Goal: Task Accomplishment & Management: Manage account settings

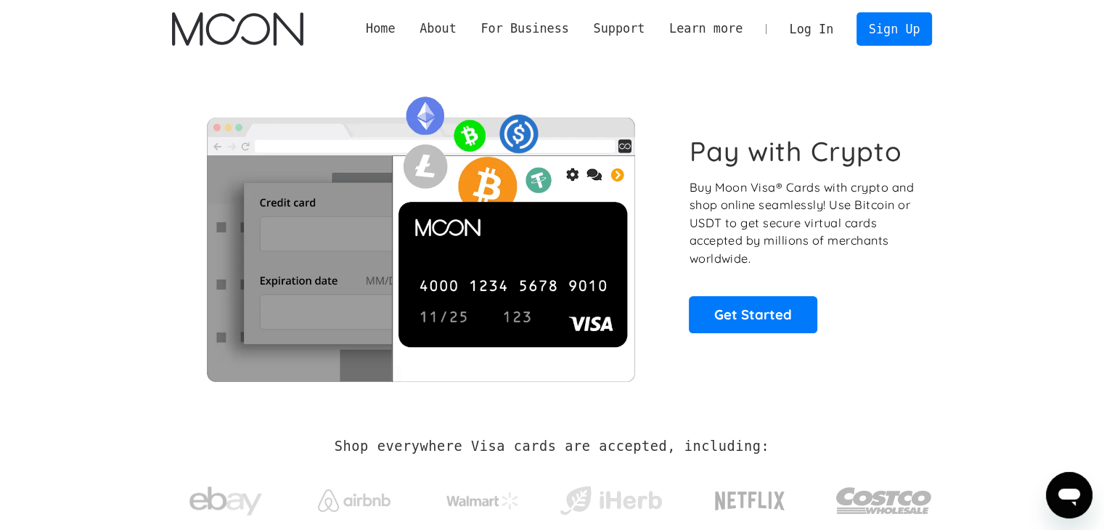
click at [800, 15] on link "Log In" at bounding box center [811, 29] width 68 height 32
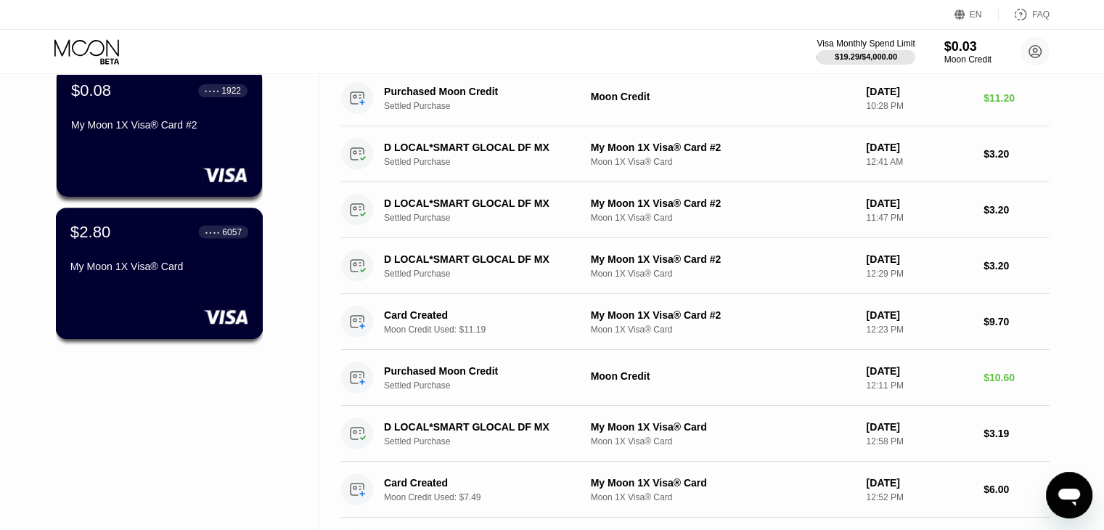
scroll to position [257, 0]
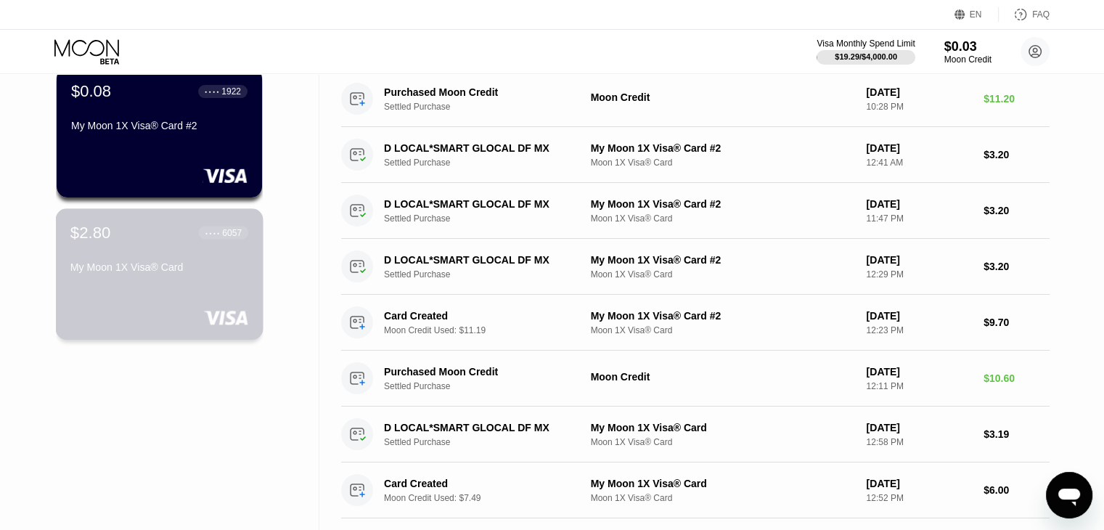
click at [144, 247] on div "$2.80 ● ● ● ● 6057 My Moon 1X Visa® Card" at bounding box center [159, 251] width 178 height 56
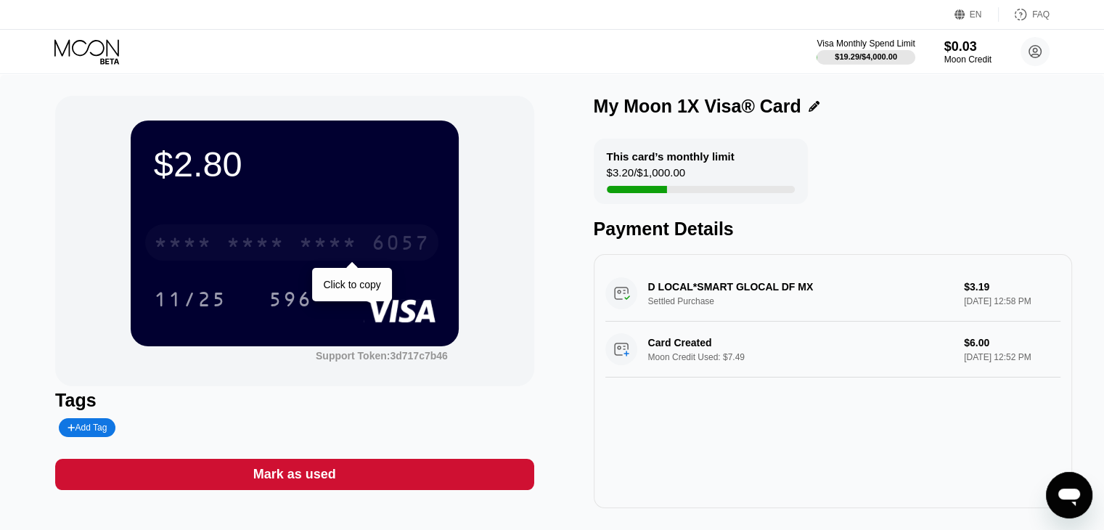
click at [210, 250] on div "* * * *" at bounding box center [183, 244] width 58 height 23
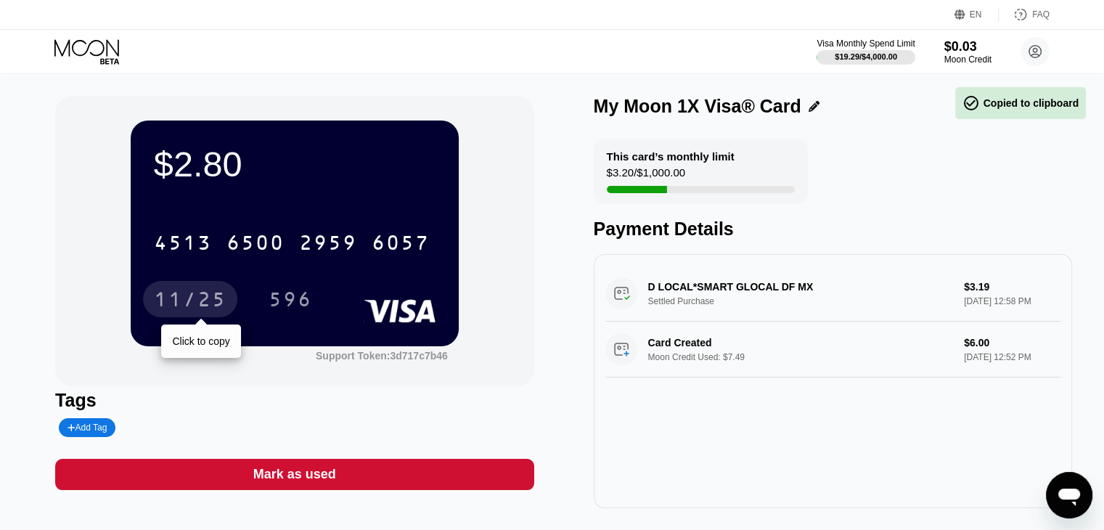
click at [228, 303] on div "11/25" at bounding box center [190, 299] width 94 height 36
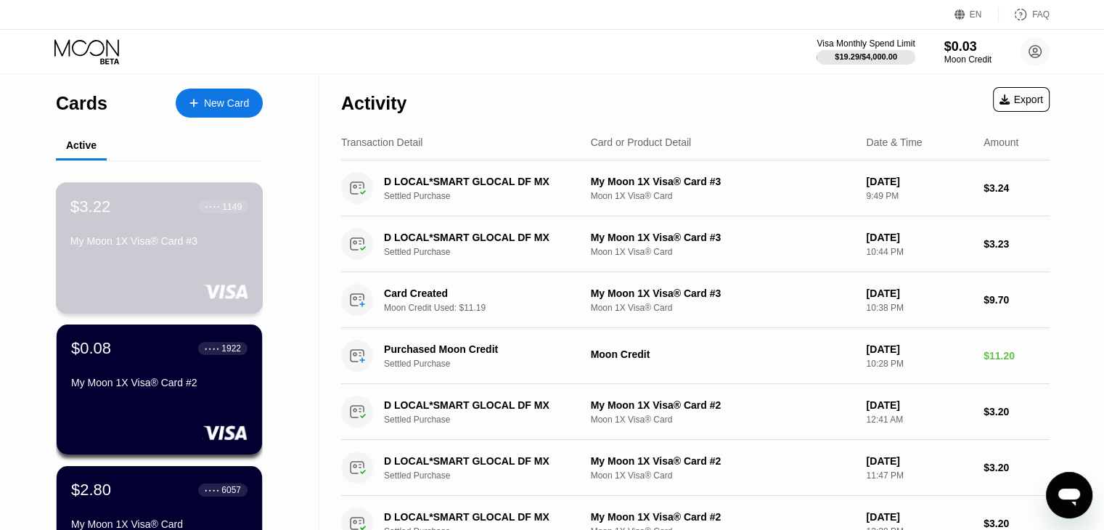
click at [84, 242] on div "My Moon 1X Visa® Card #3" at bounding box center [159, 241] width 178 height 12
click at [122, 292] on div at bounding box center [159, 291] width 178 height 15
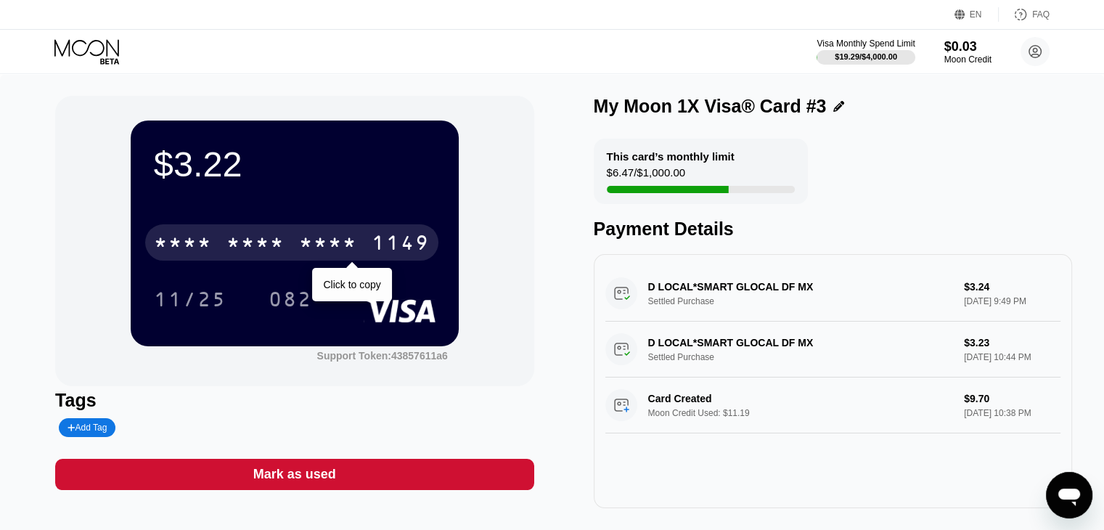
click at [301, 242] on div "* * * *" at bounding box center [328, 244] width 58 height 23
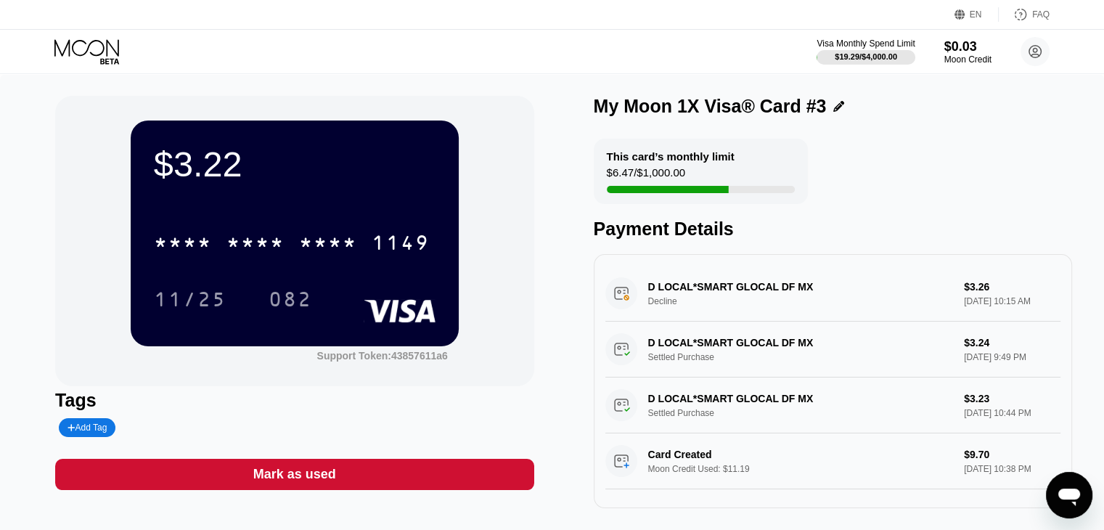
click at [683, 298] on div "D LOCAL*SMART GLOCAL DF MX Decline $3.26 Sep 19, 2025 10:15 AM" at bounding box center [832, 294] width 455 height 56
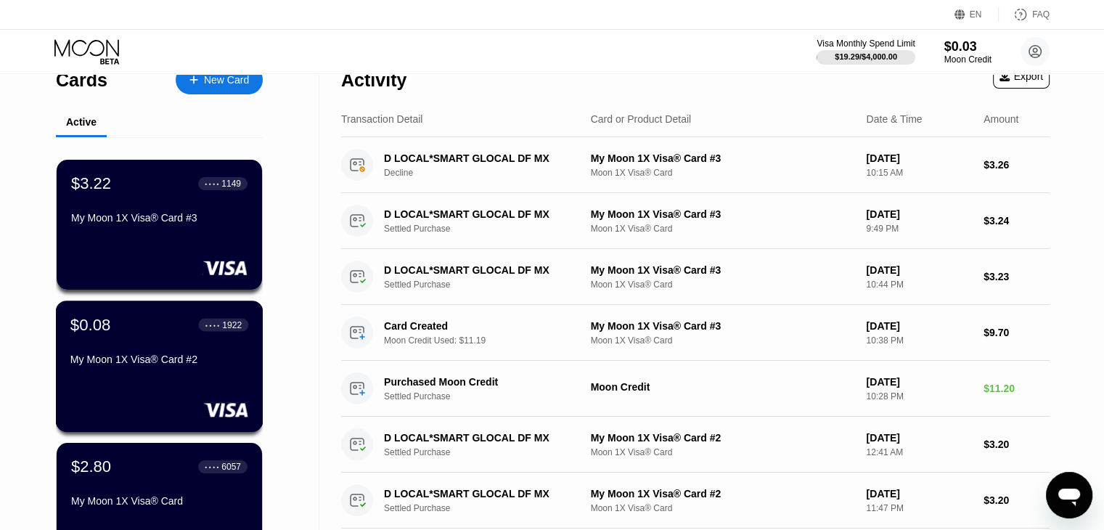
scroll to position [23, 0]
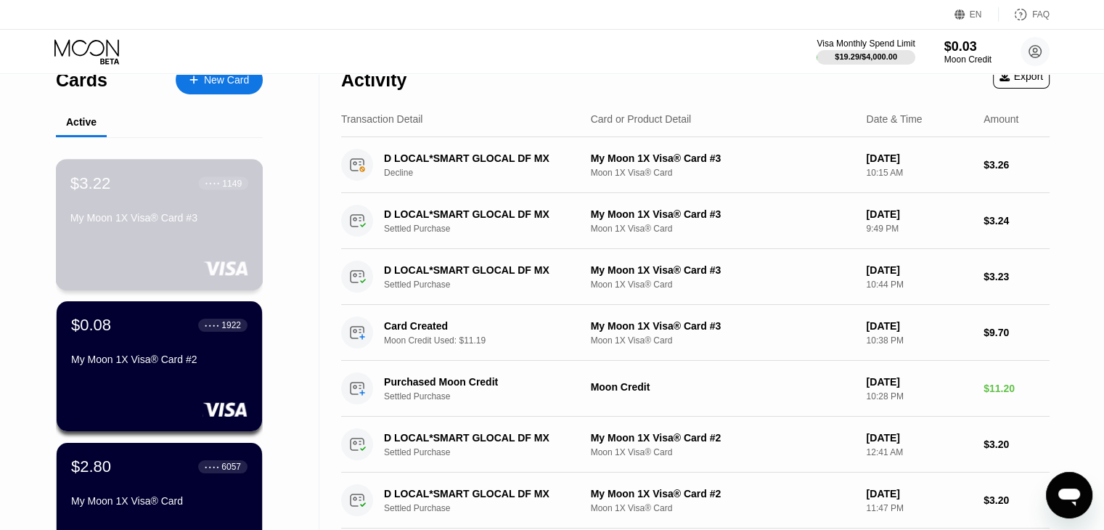
click at [132, 221] on div "My Moon 1X Visa® Card #3" at bounding box center [159, 218] width 178 height 12
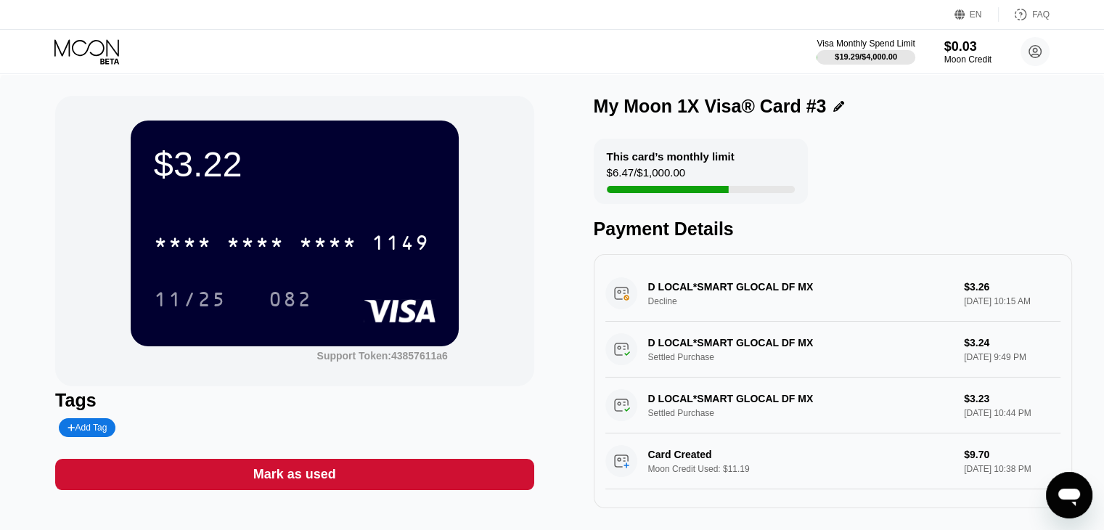
drag, startPoint x: 728, startPoint y: 151, endPoint x: 641, endPoint y: 279, distance: 155.2
click at [641, 279] on div "This card’s monthly limit $6.47 / $1,000.00 Payment Details D LOCAL*SMART GLOCA…" at bounding box center [833, 323] width 478 height 369
click at [67, 47] on icon at bounding box center [87, 51] width 67 height 25
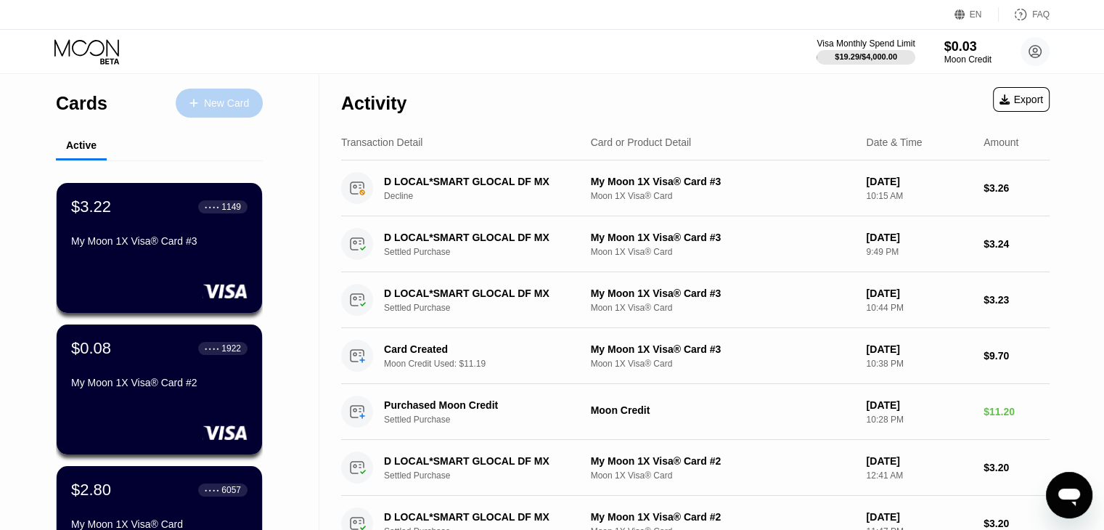
click at [229, 111] on div "New Card" at bounding box center [219, 103] width 87 height 29
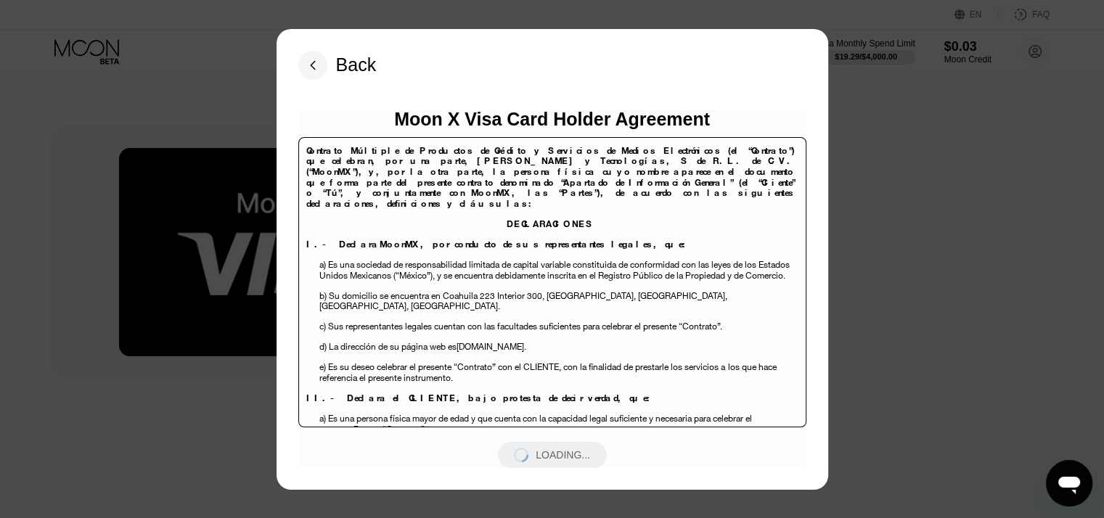
scroll to position [6770, 0]
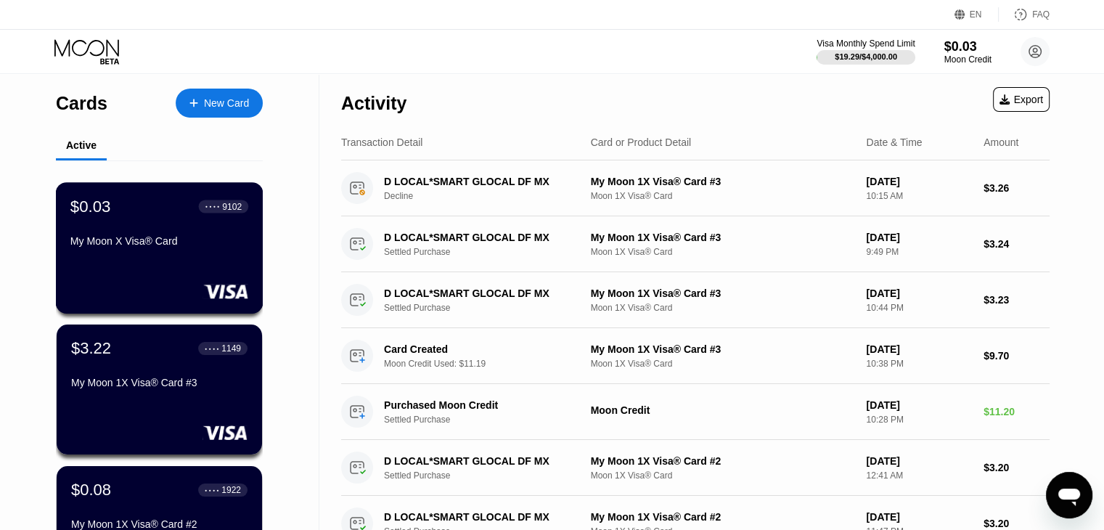
click at [108, 229] on div "$0.03 ● ● ● ● 9102 My Moon X Visa® Card" at bounding box center [159, 225] width 178 height 56
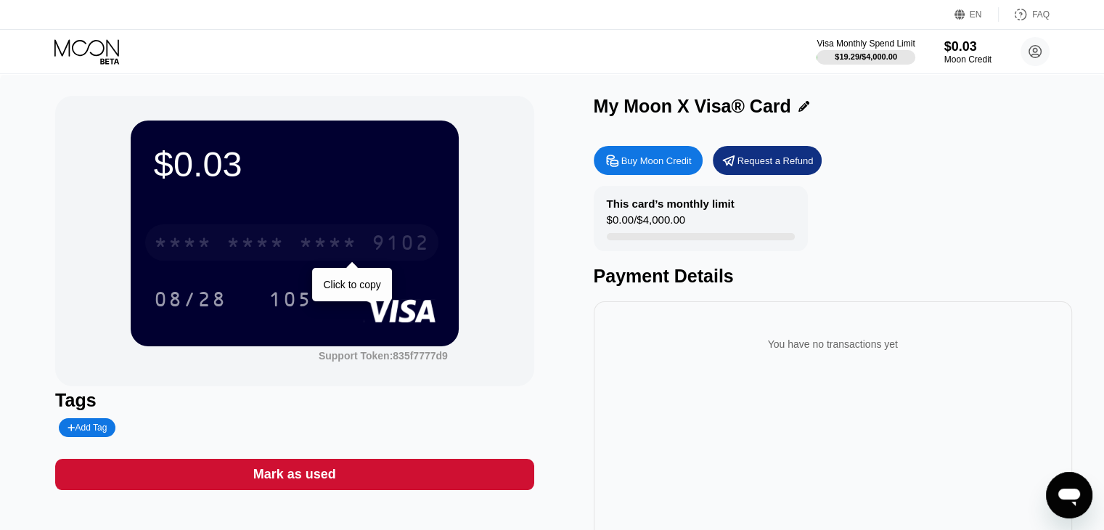
click at [309, 242] on div "* * * *" at bounding box center [328, 244] width 58 height 23
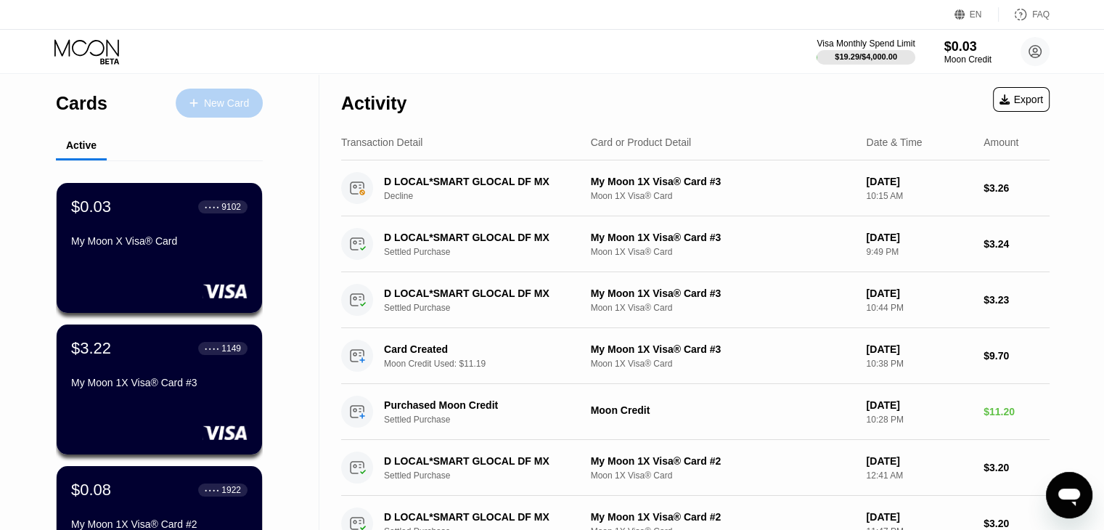
click at [229, 104] on div "New Card" at bounding box center [226, 103] width 45 height 12
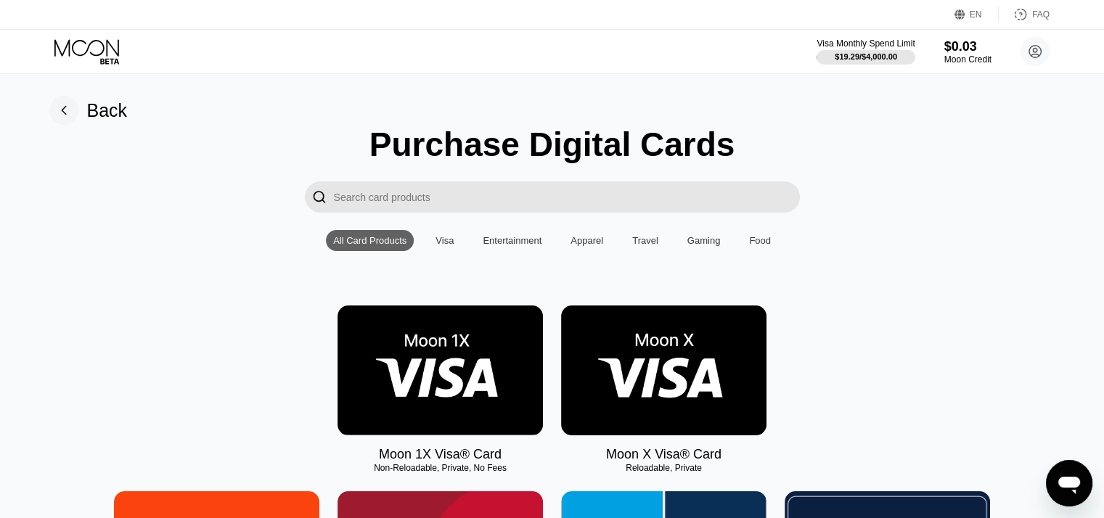
click at [706, 391] on img at bounding box center [663, 371] width 205 height 130
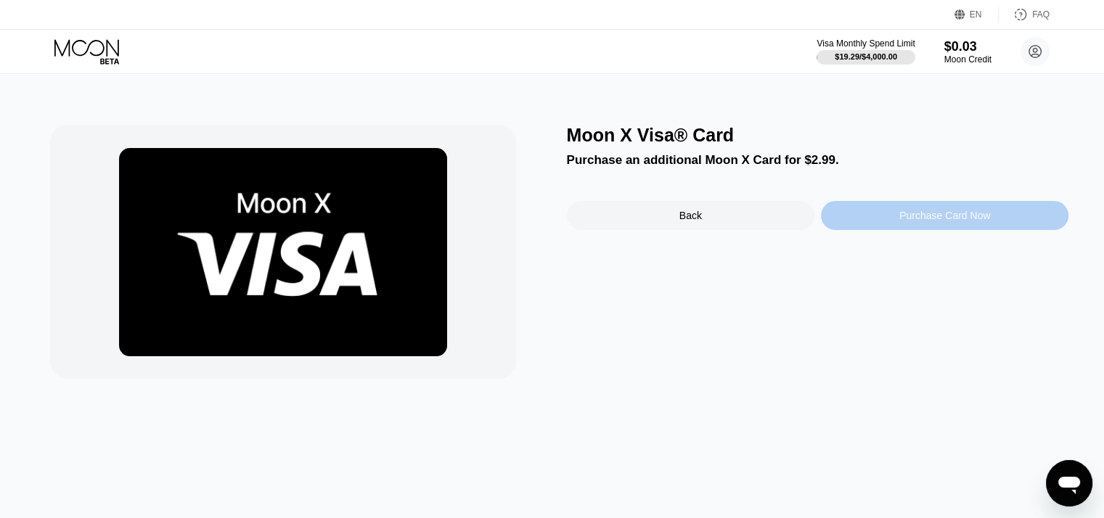
click at [871, 216] on div "Purchase Card Now" at bounding box center [944, 215] width 247 height 29
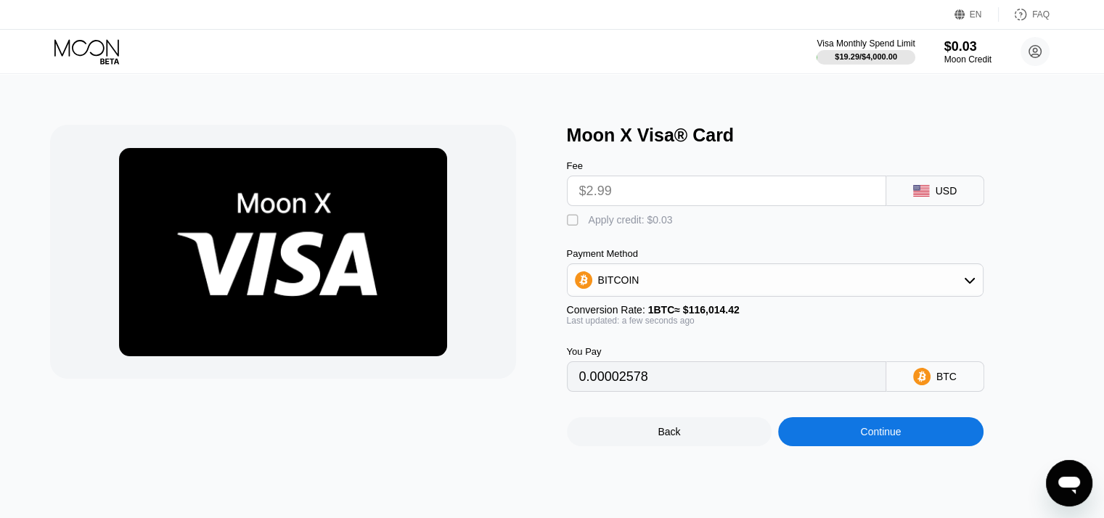
click at [67, 67] on div "Visa Monthly Spend Limit $19.29 / $4,000.00 $0.03 Moon Credit [EMAIL_ADDRESS][D…" at bounding box center [552, 52] width 1104 height 44
click at [87, 47] on icon at bounding box center [86, 47] width 65 height 17
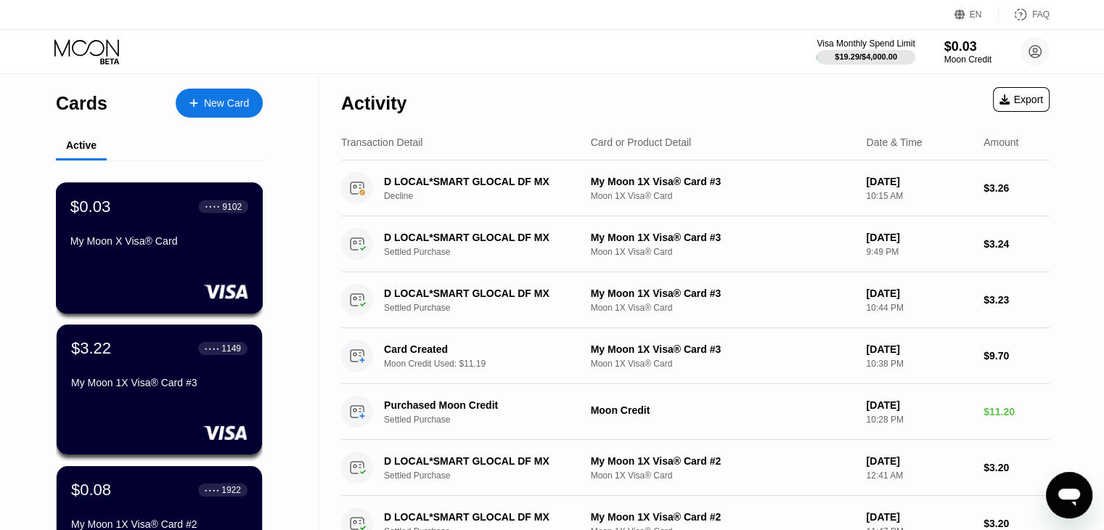
click at [173, 240] on div "My Moon X Visa® Card" at bounding box center [159, 241] width 178 height 12
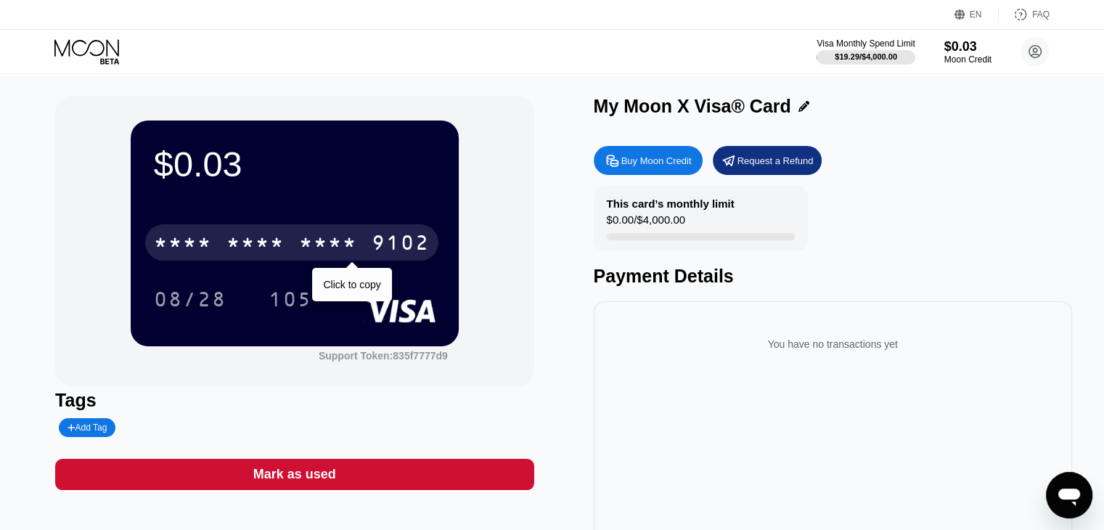
click at [308, 253] on div "* * * *" at bounding box center [328, 244] width 58 height 23
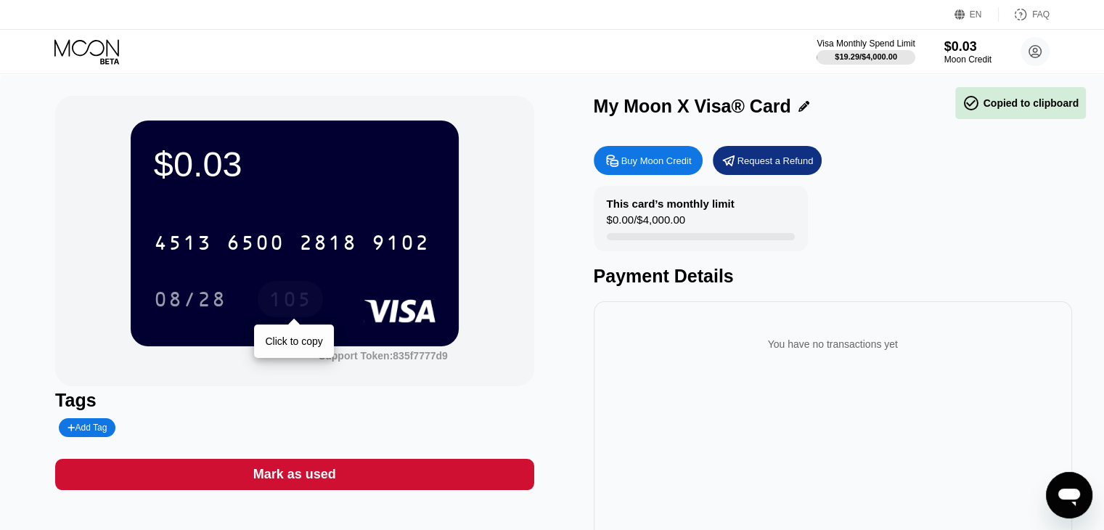
click at [294, 294] on div "105" at bounding box center [291, 301] width 44 height 23
